Goal: Check status: Check status

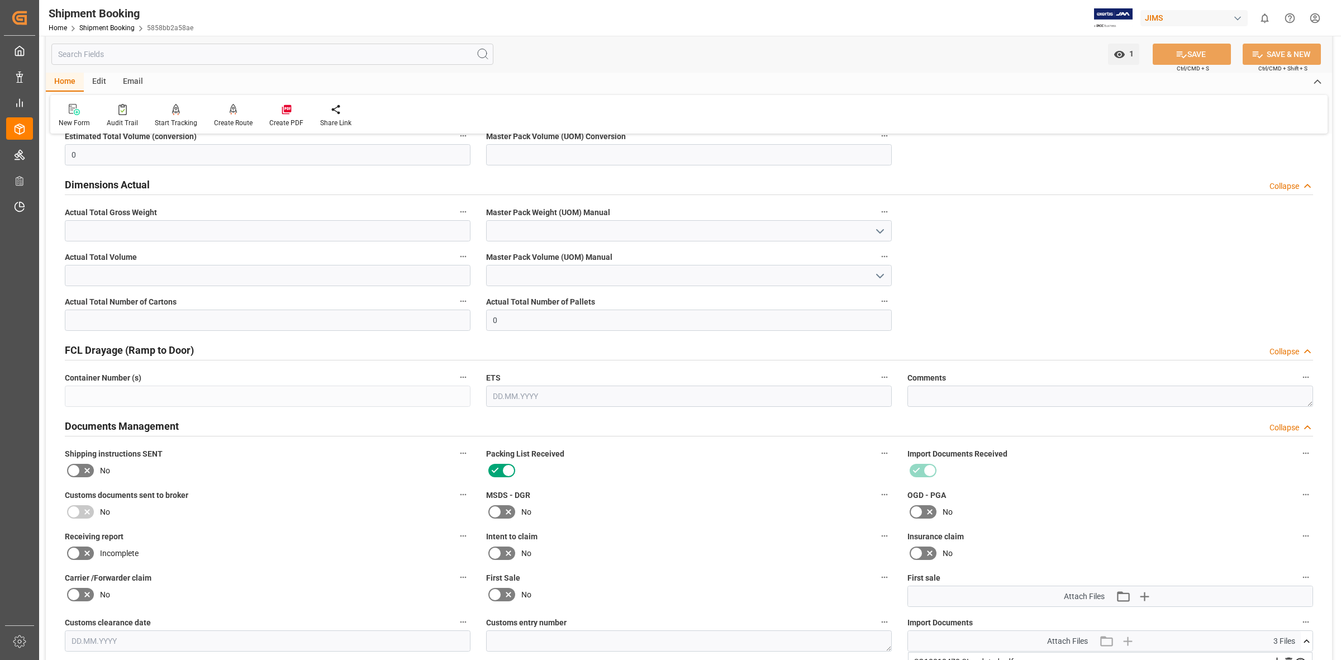
scroll to position [1242, 0]
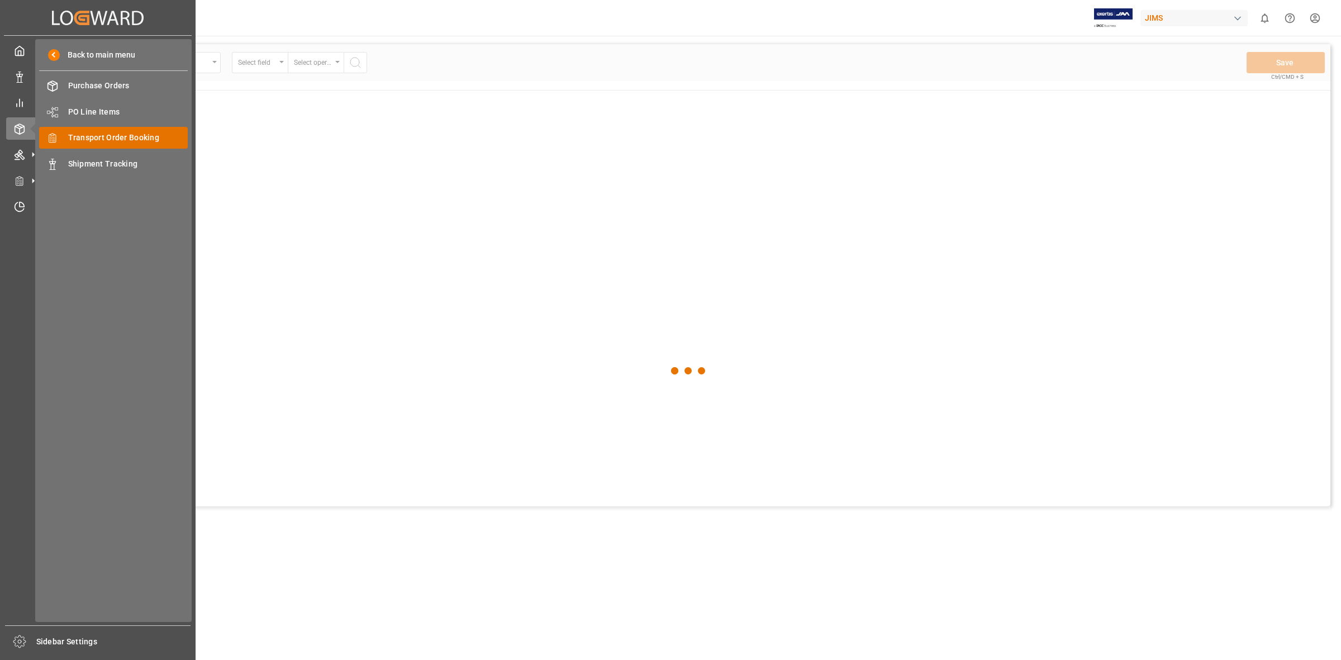
click at [80, 127] on div "Transport Order Booking Transport Order Booking" at bounding box center [113, 138] width 149 height 22
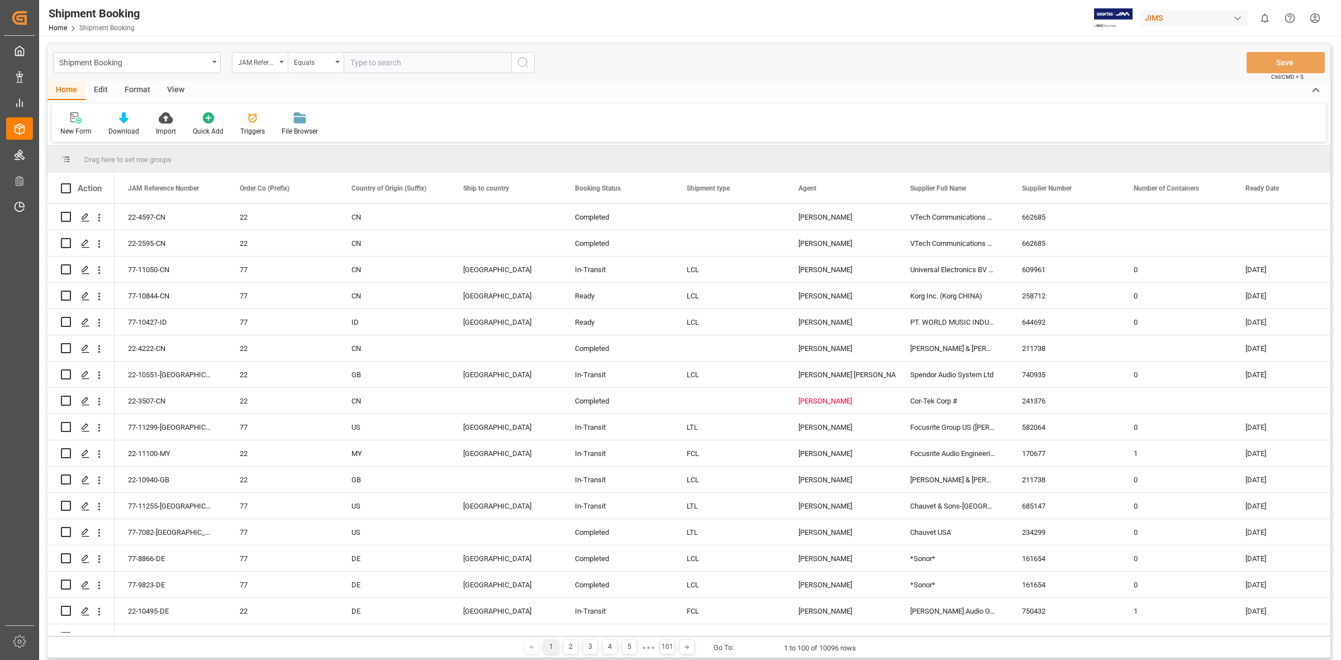
click at [360, 60] on input "text" at bounding box center [428, 62] width 168 height 21
type input "77-9964-JP"
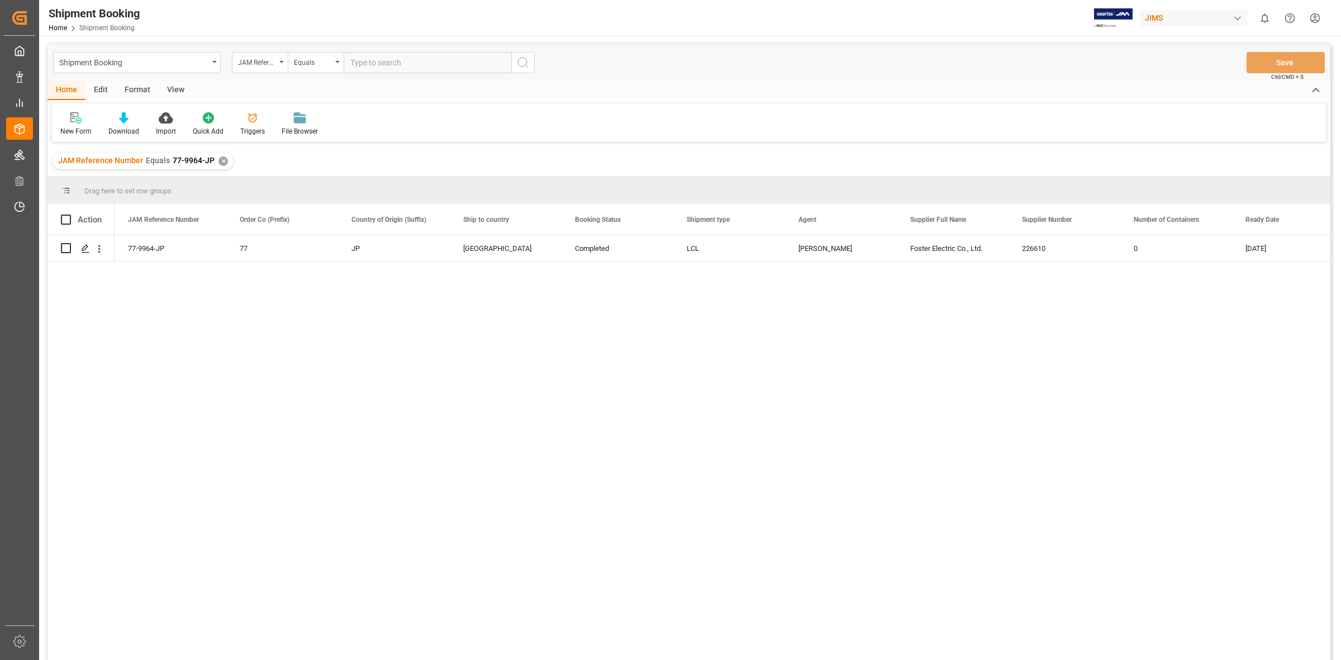
click at [217, 296] on div "77-9964-JP 77 JP Canada Completed LCL JangGyu [PERSON_NAME] Electric Co., Ltd. …" at bounding box center [723, 451] width 1216 height 432
click at [82, 246] on icon "Press SPACE to select this row." at bounding box center [85, 248] width 9 height 9
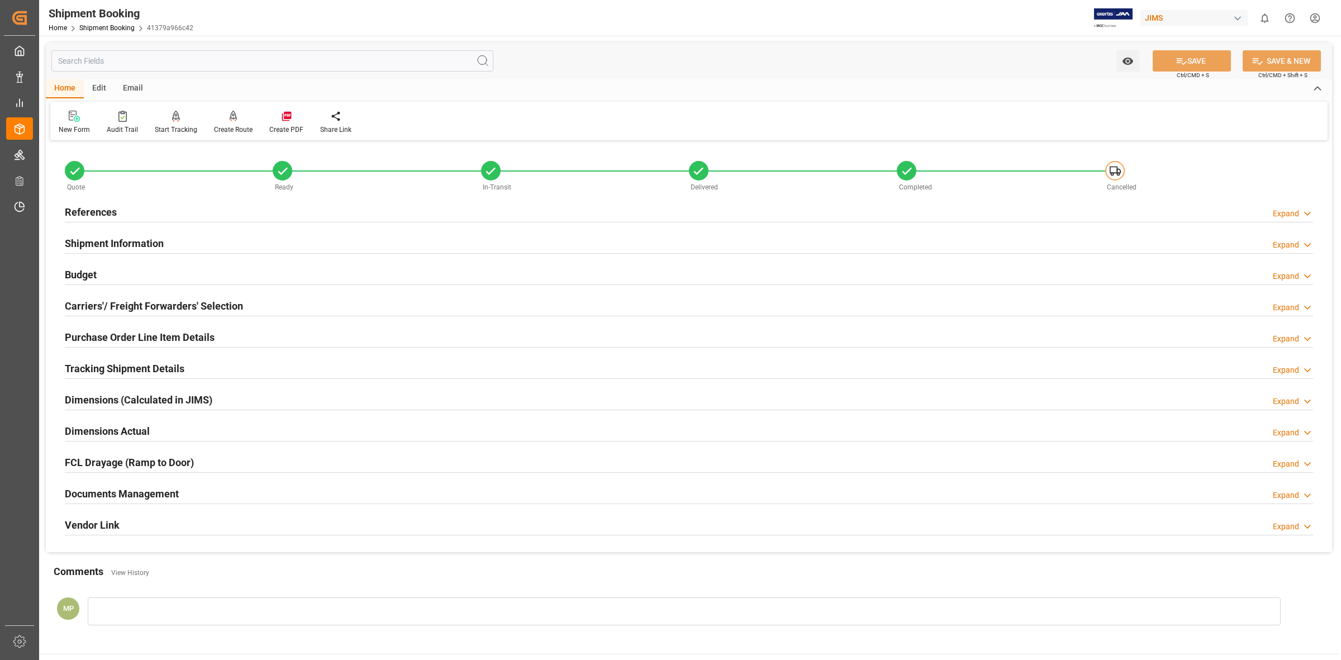
click at [220, 479] on div "Documents Management Expand" at bounding box center [689, 493] width 1264 height 31
click at [1280, 498] on div "Expand" at bounding box center [1285, 495] width 26 height 12
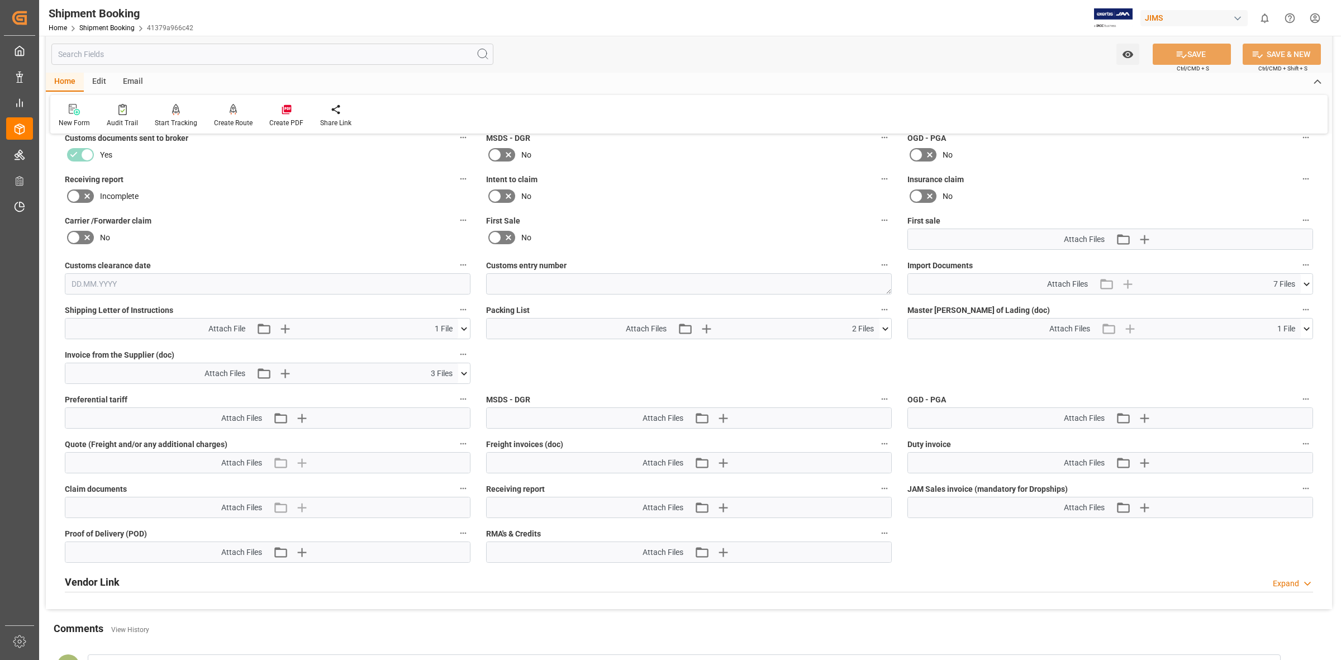
scroll to position [419, 0]
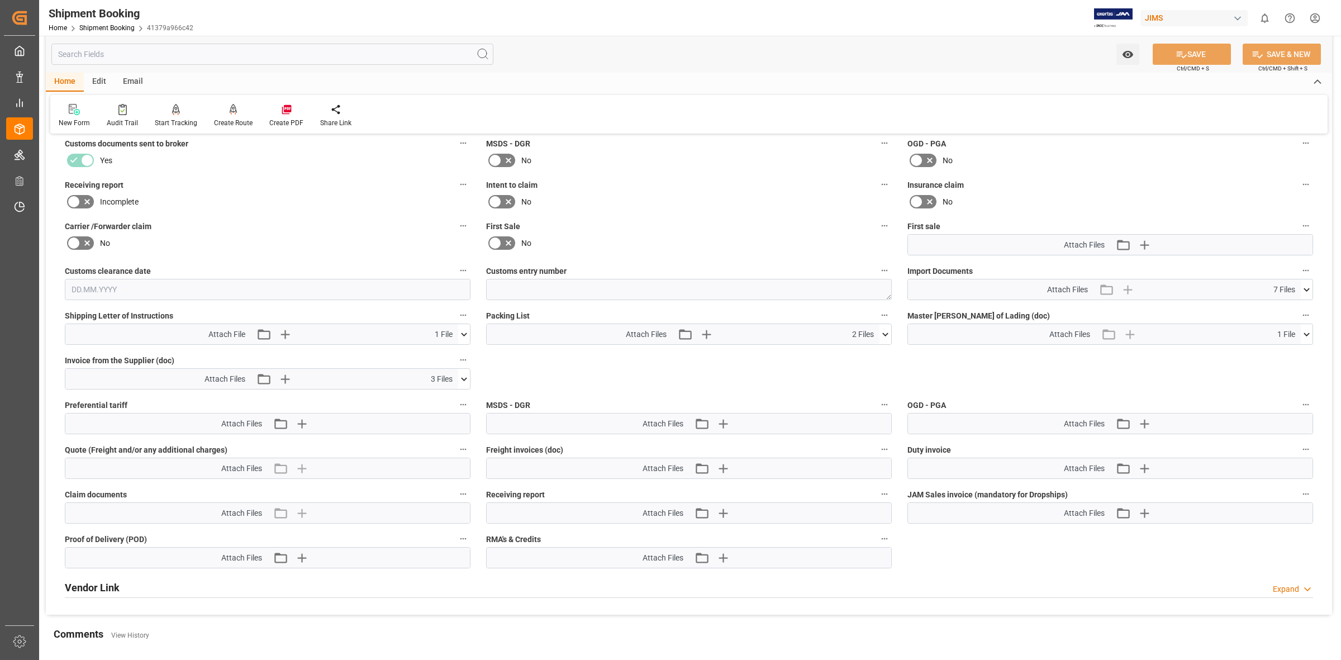
click at [468, 378] on icon at bounding box center [464, 379] width 12 height 12
click at [457, 398] on icon at bounding box center [458, 400] width 12 height 12
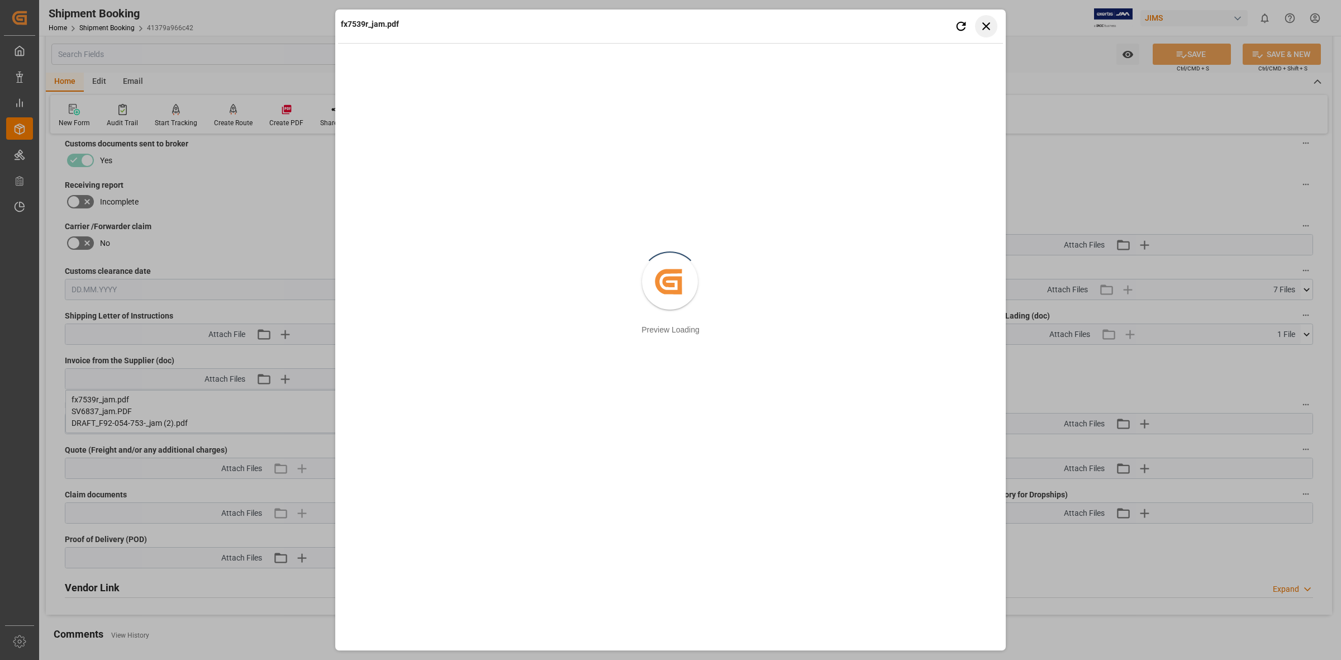
click at [984, 24] on icon "button" at bounding box center [986, 26] width 8 height 8
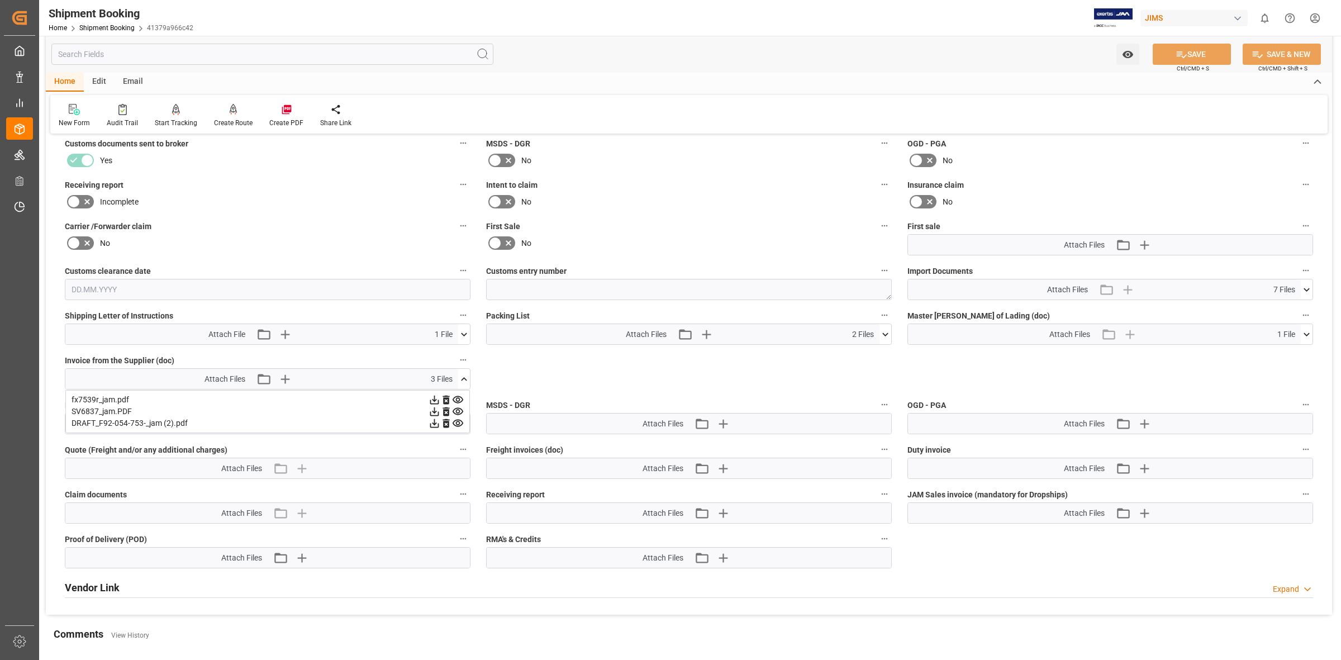
click at [454, 412] on icon at bounding box center [457, 411] width 11 height 7
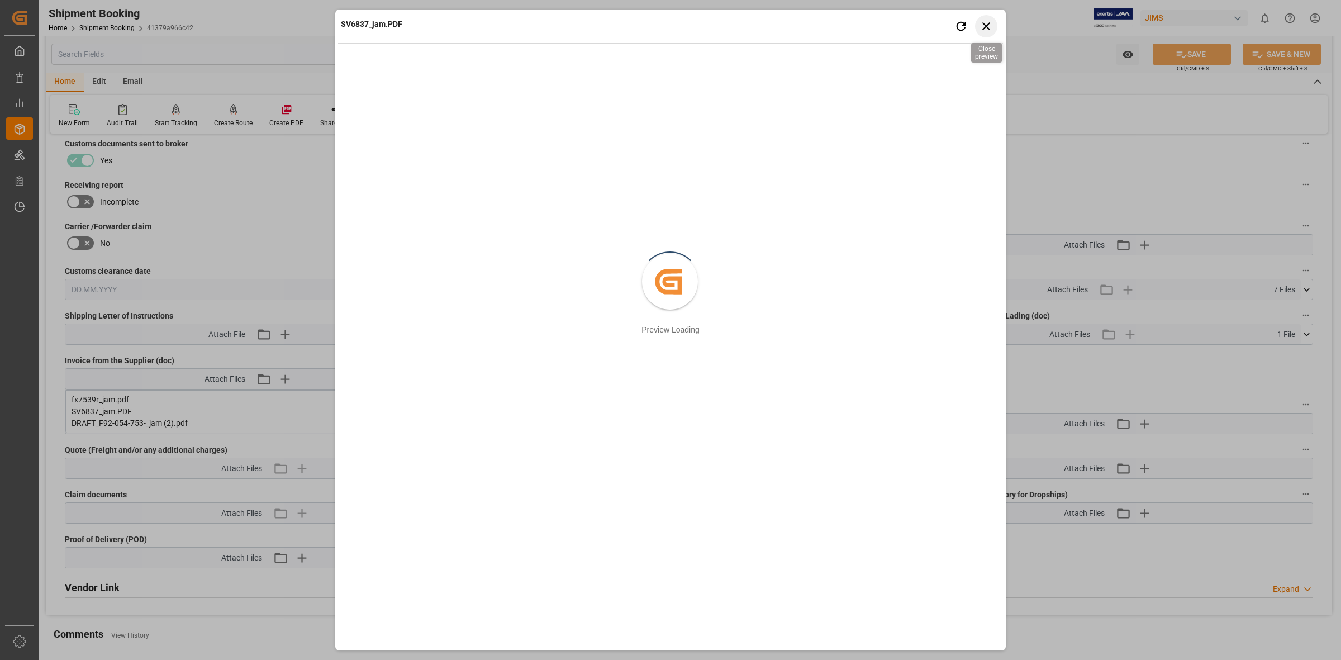
click at [981, 26] on icon "button" at bounding box center [986, 26] width 14 height 14
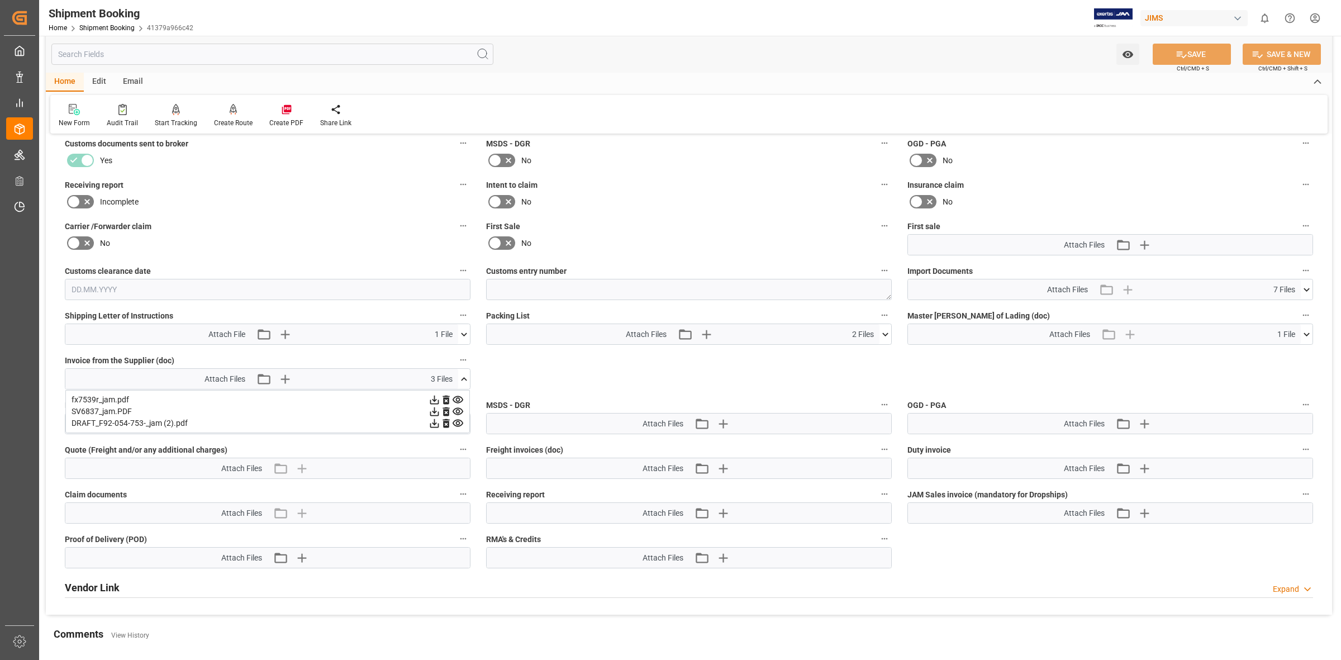
click at [456, 422] on icon at bounding box center [457, 423] width 11 height 7
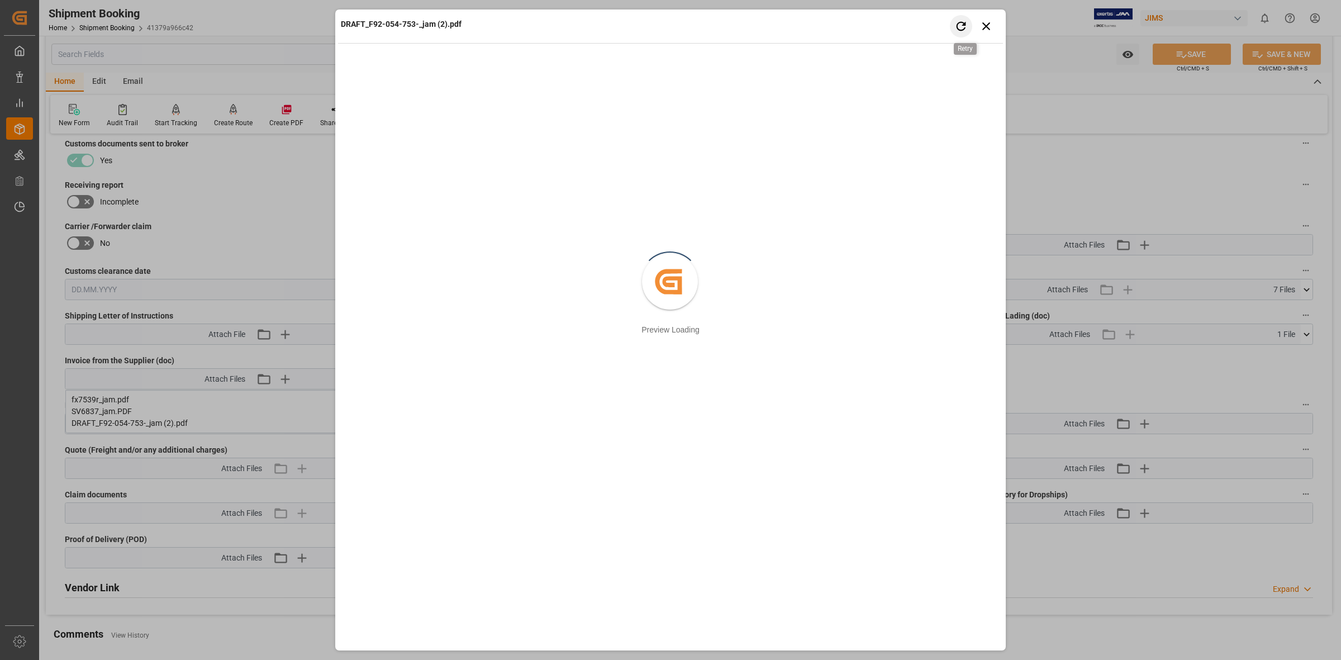
click at [960, 23] on icon "button" at bounding box center [961, 26] width 14 height 14
